Goal: Information Seeking & Learning: Learn about a topic

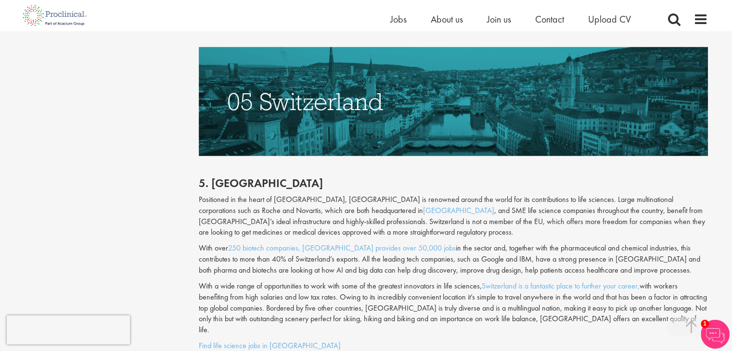
scroll to position [1973, 0]
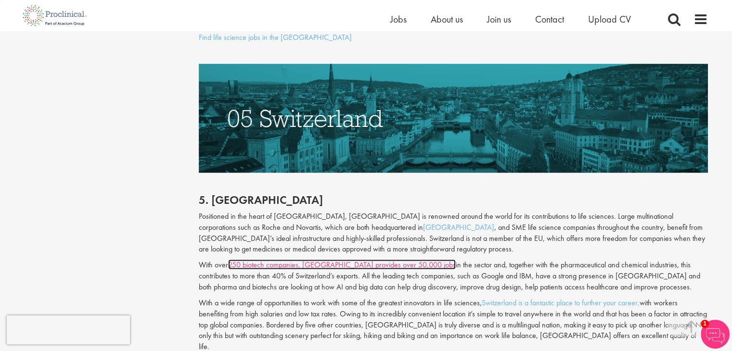
click at [287, 260] on link "250 biotech companies, [GEOGRAPHIC_DATA] provides over 50,000 jobs" at bounding box center [342, 265] width 228 height 10
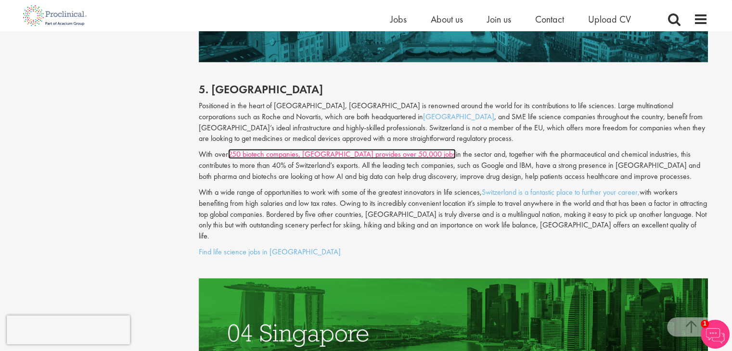
scroll to position [2117, 0]
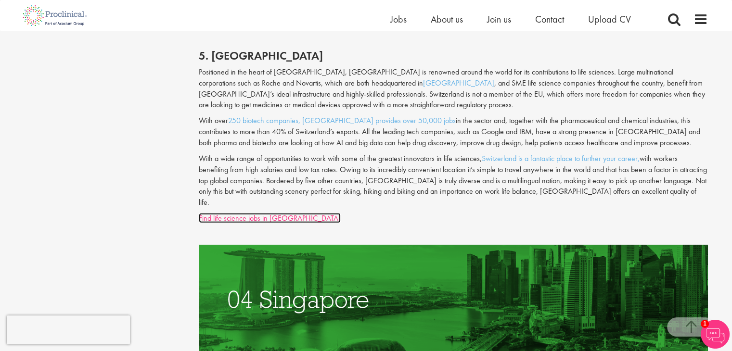
click at [278, 213] on link "Find life science jobs in Switzerland" at bounding box center [270, 218] width 142 height 10
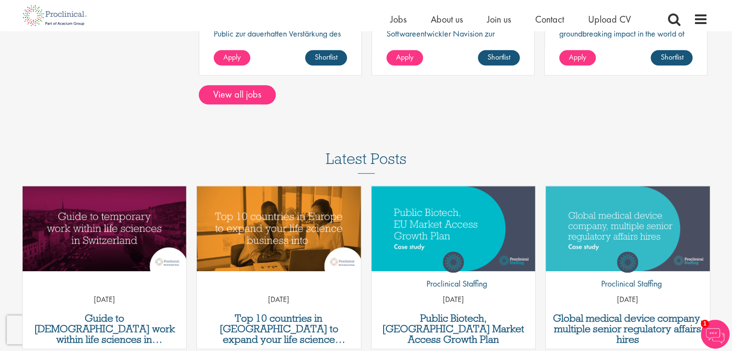
scroll to position [1010, 0]
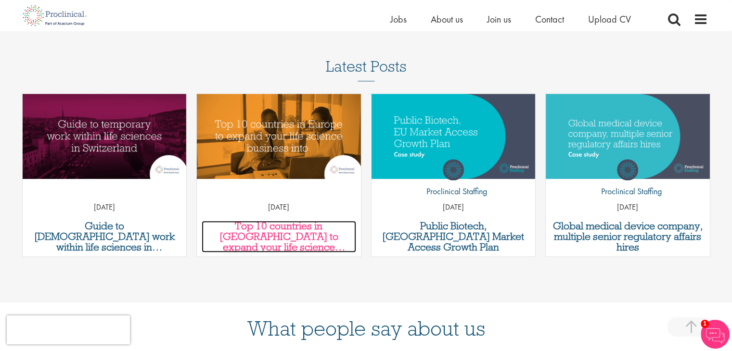
click at [264, 221] on h3 "Top 10 countries in Europe to expand your life science business into" at bounding box center [279, 237] width 154 height 32
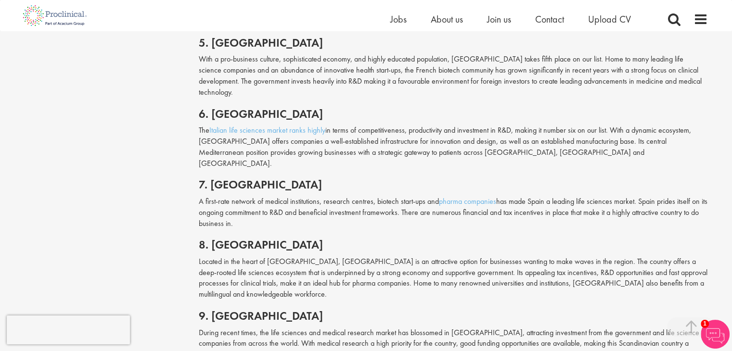
scroll to position [962, 0]
